Goal: Communication & Community: Connect with others

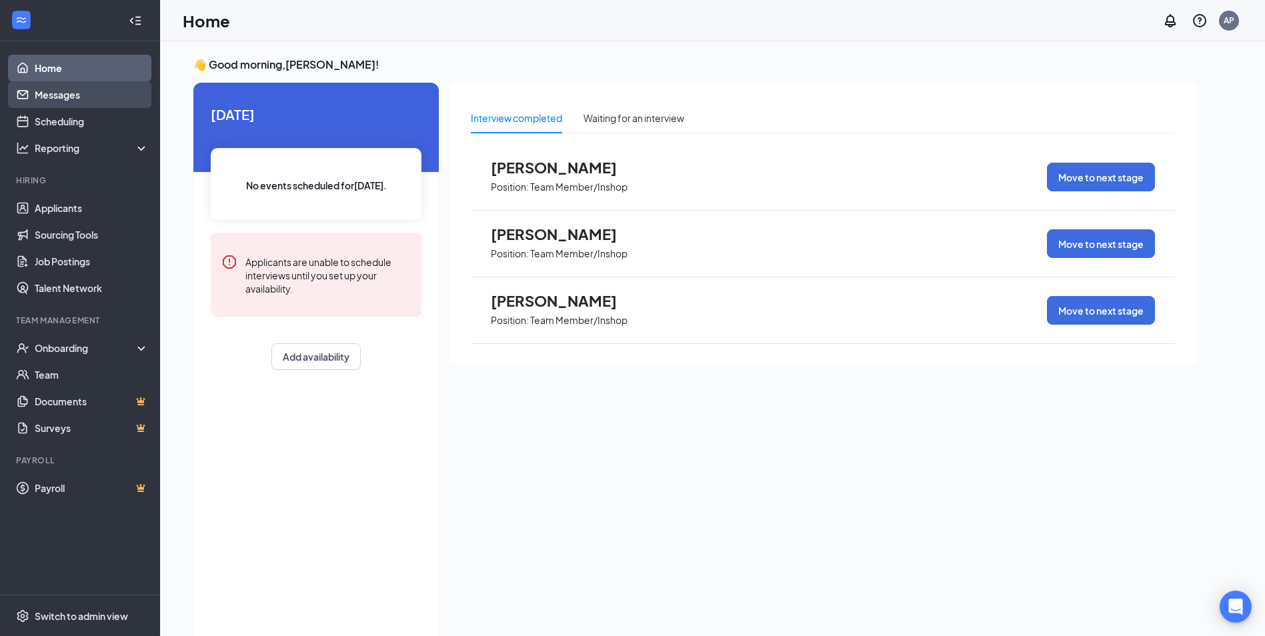
click at [73, 95] on link "Messages" at bounding box center [92, 94] width 114 height 27
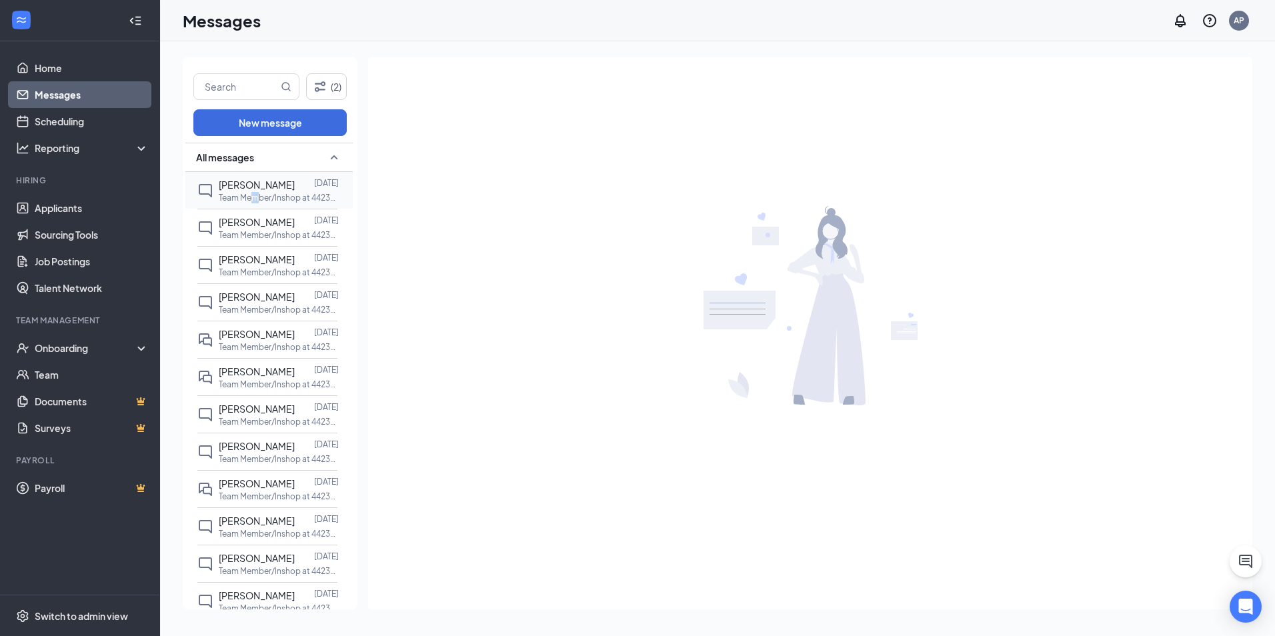
click at [256, 203] on p "Team Member/Inshop at 4423-Dragon Subs LLC" at bounding box center [279, 197] width 120 height 11
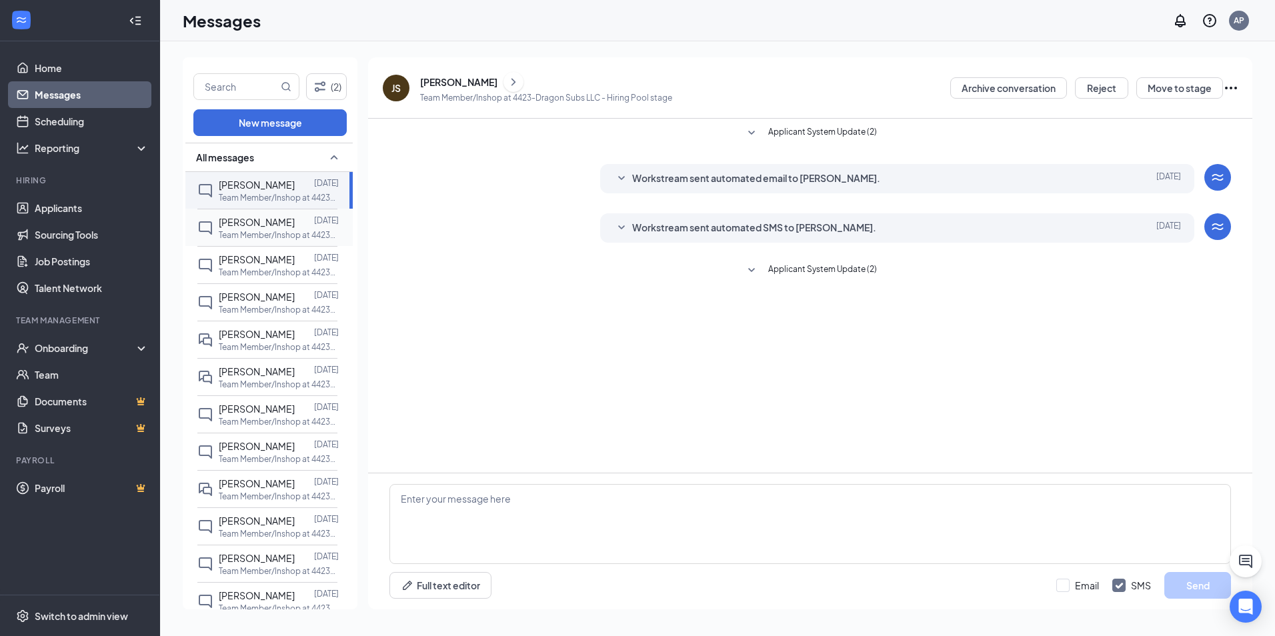
drag, startPoint x: 256, startPoint y: 203, endPoint x: 267, endPoint y: 225, distance: 24.5
click at [267, 225] on span "[PERSON_NAME]" at bounding box center [257, 222] width 76 height 12
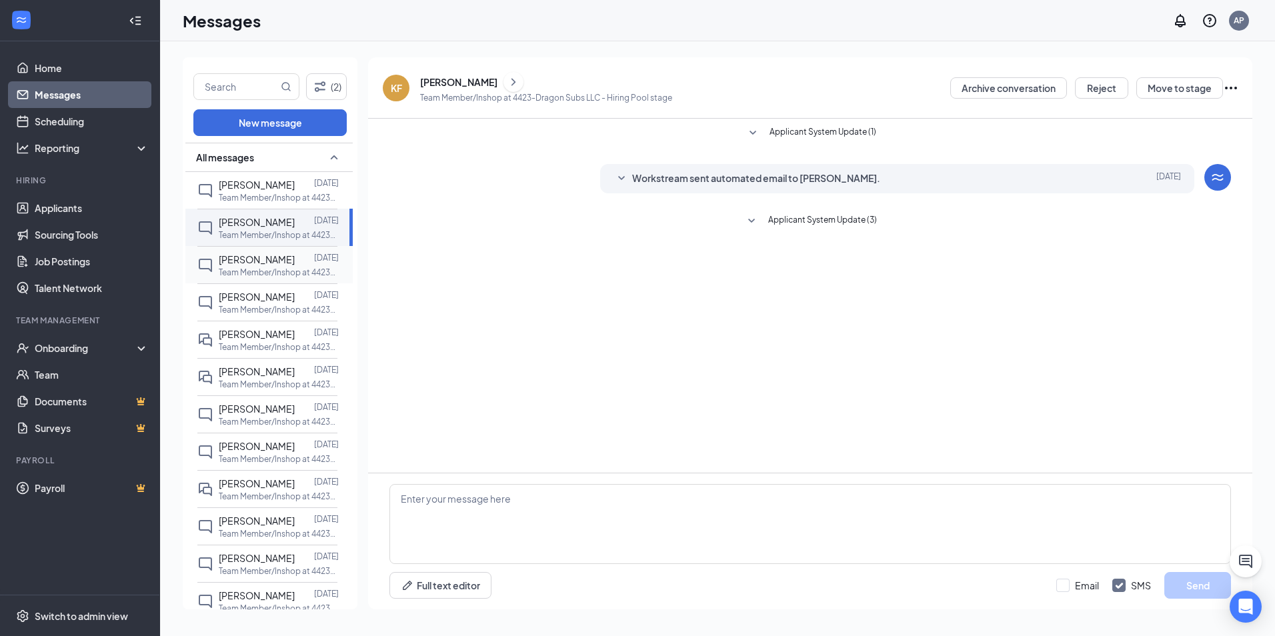
click at [274, 278] on div "[PERSON_NAME] [DATE] Team Member/Inshop at 4423-Dragon Subs LLC" at bounding box center [267, 264] width 140 height 37
click at [81, 76] on link "Home" at bounding box center [92, 68] width 114 height 27
